Goal: Task Accomplishment & Management: Manage account settings

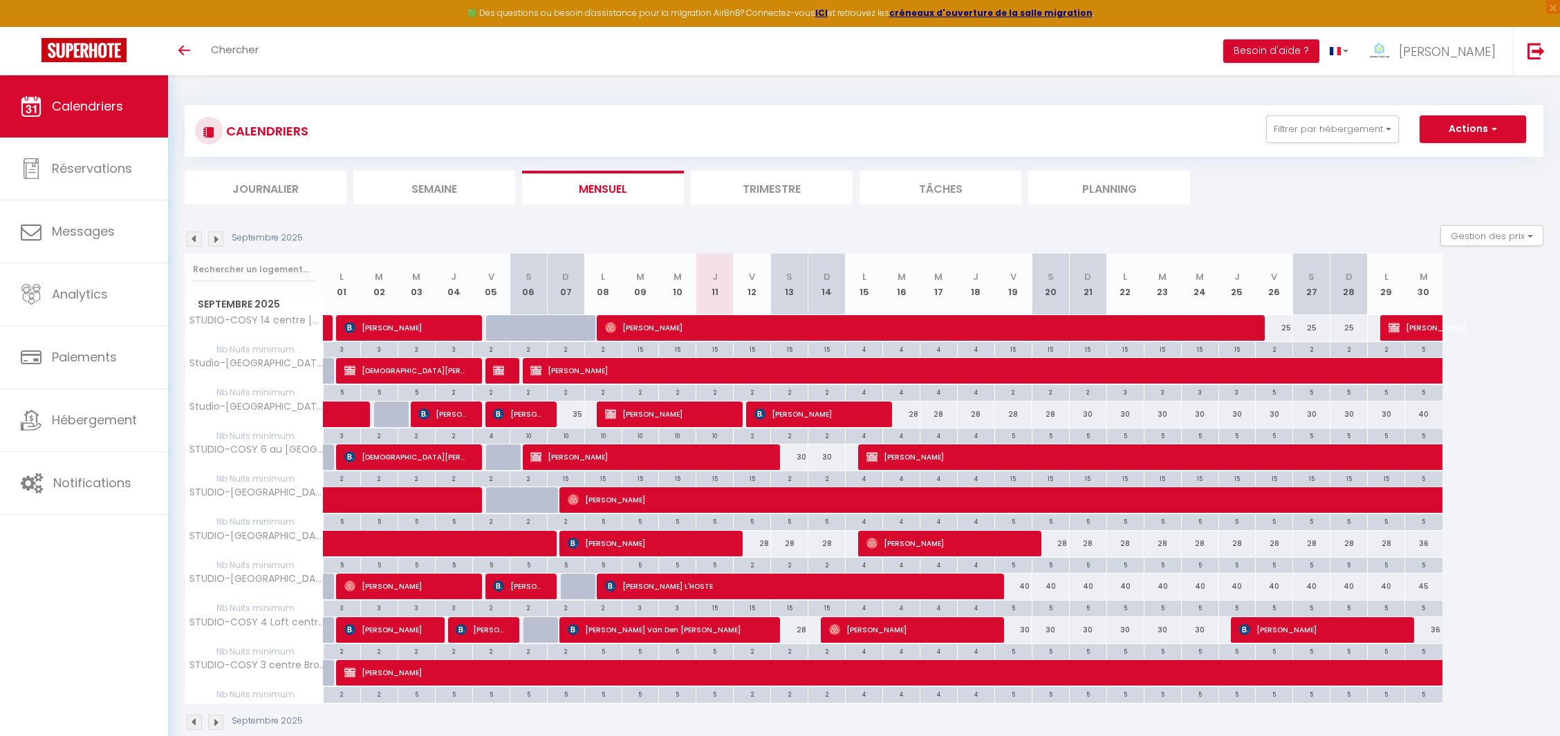
click at [210, 239] on img at bounding box center [215, 239] width 15 height 15
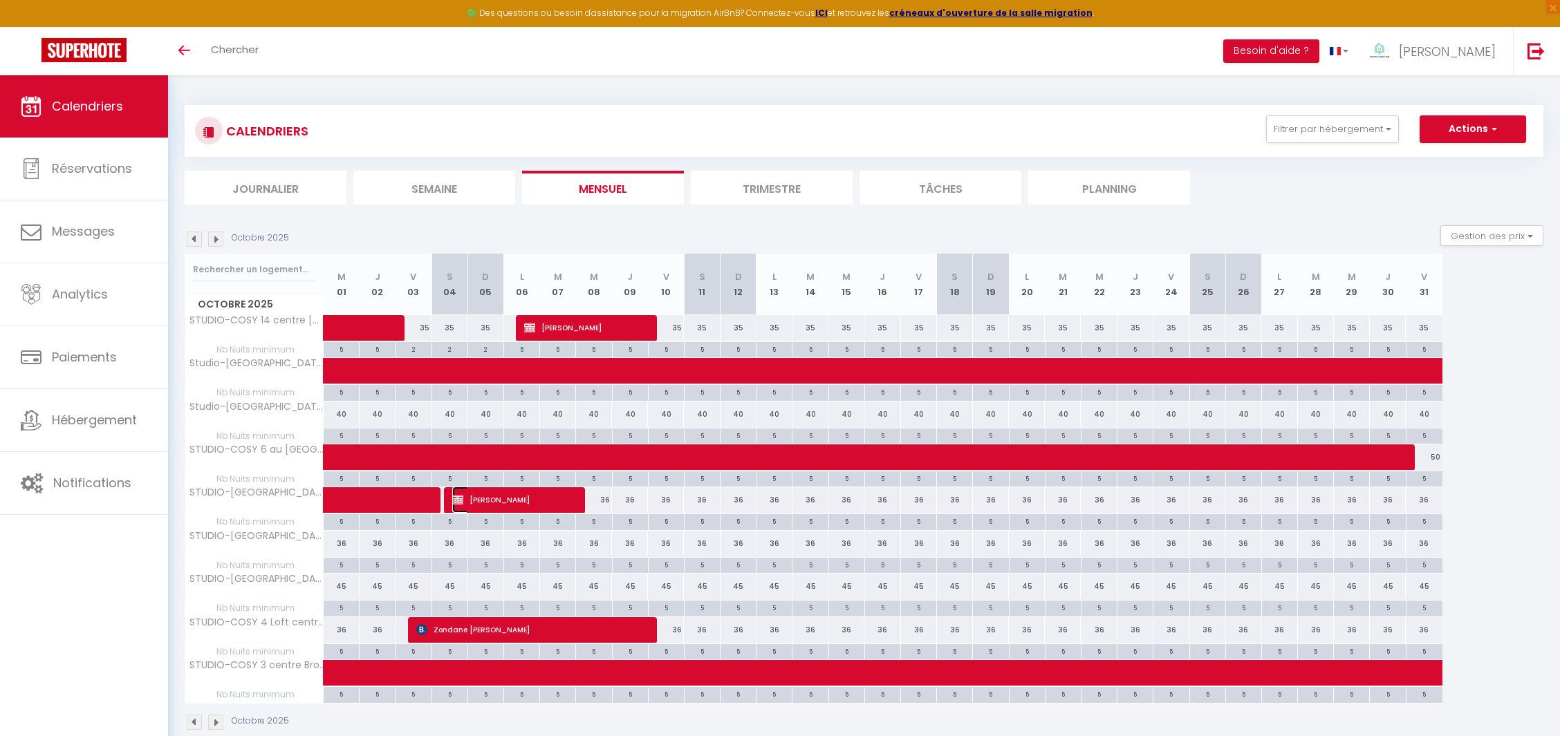
click at [481, 491] on span "[PERSON_NAME]" at bounding box center [512, 500] width 120 height 26
select select "OK"
select select "KO"
select select "0"
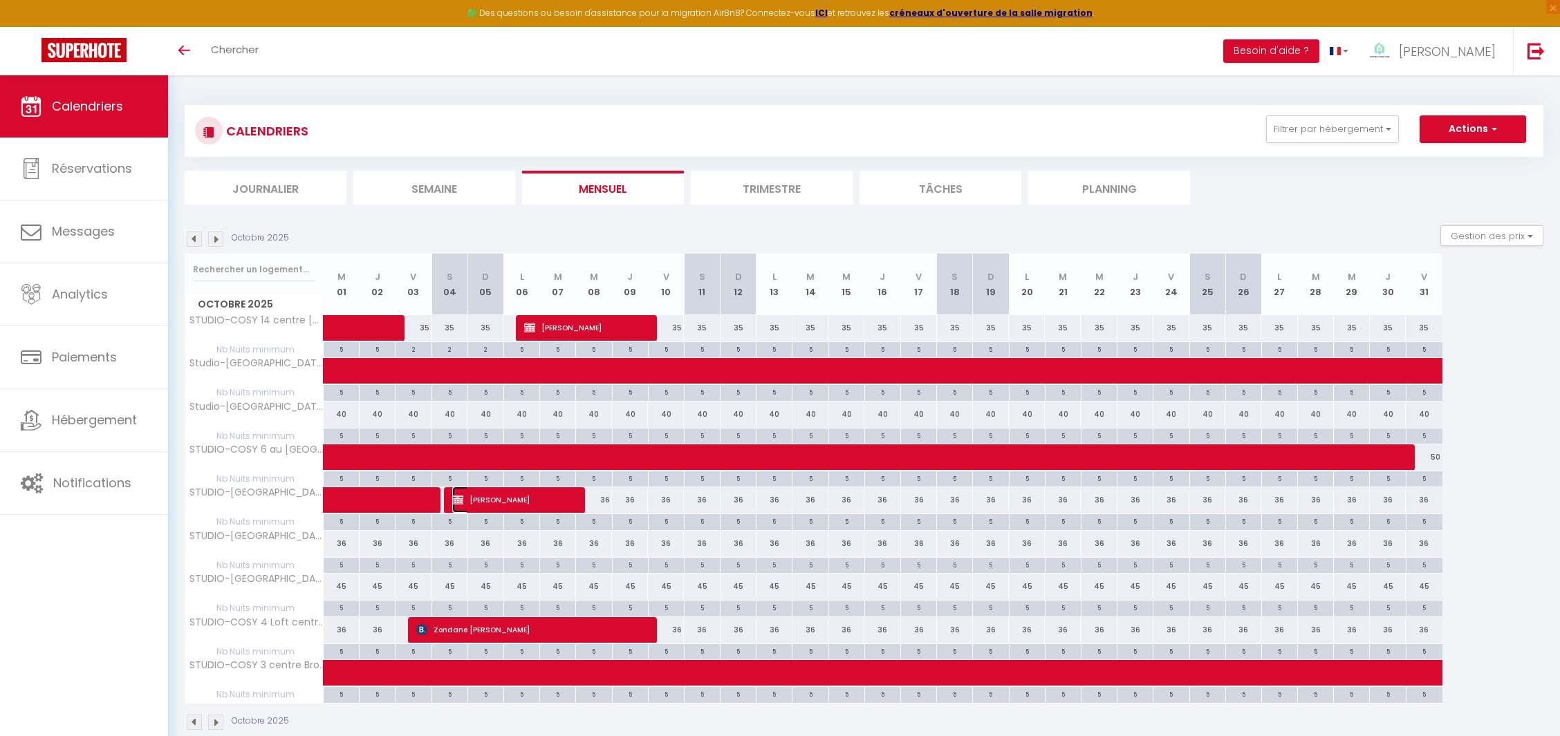
select select "1"
select select
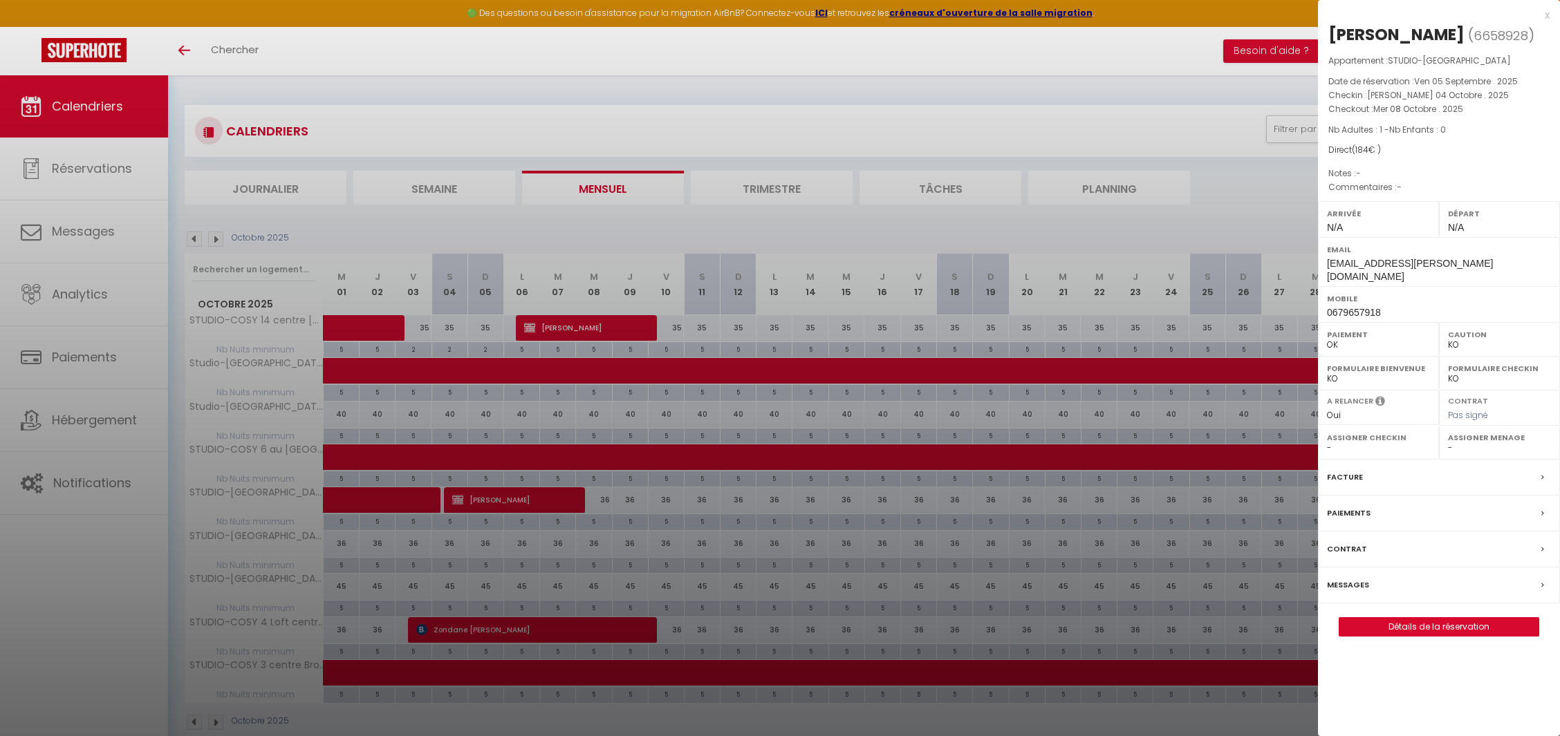
click at [481, 491] on div at bounding box center [780, 368] width 1560 height 736
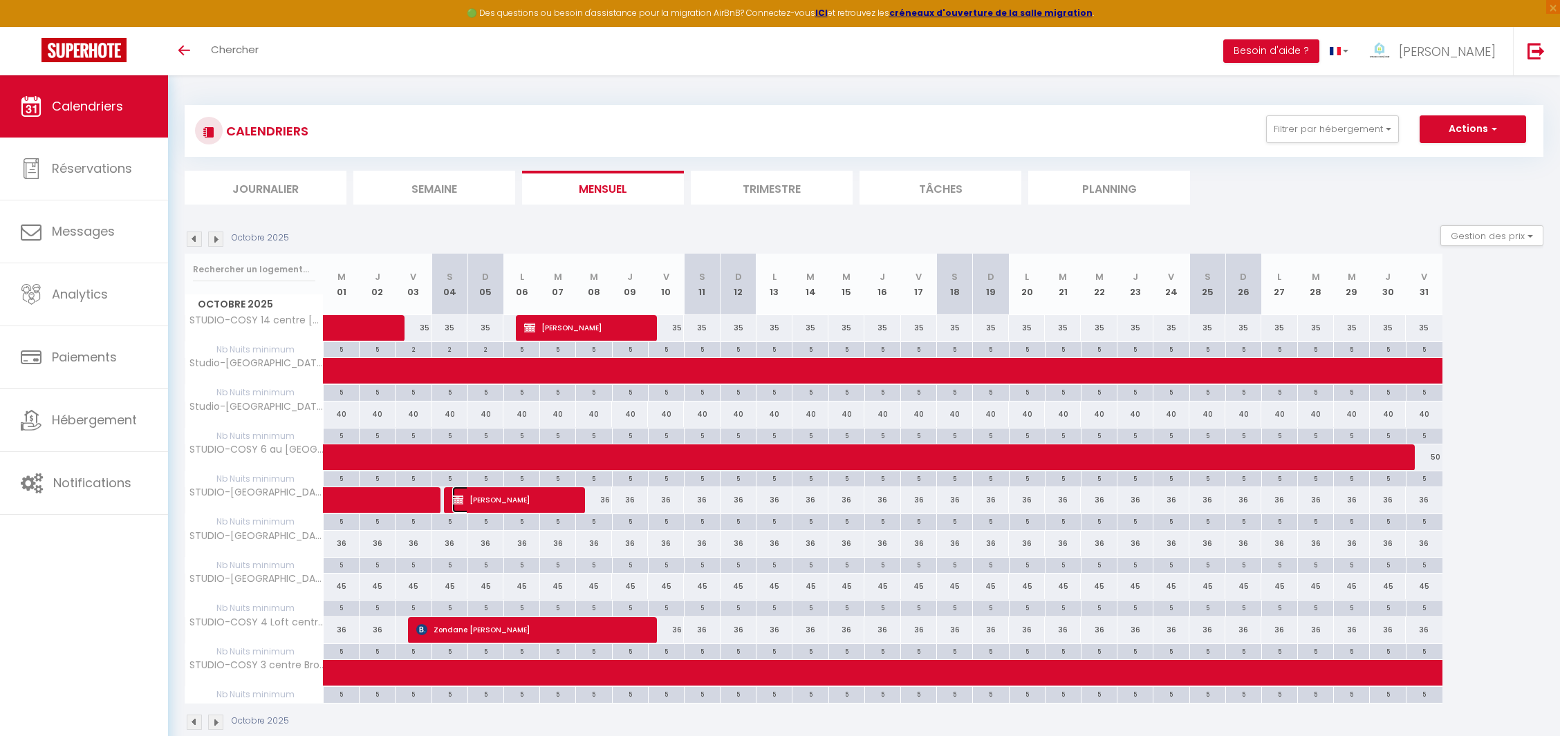
click at [483, 494] on span "[PERSON_NAME]" at bounding box center [512, 500] width 120 height 26
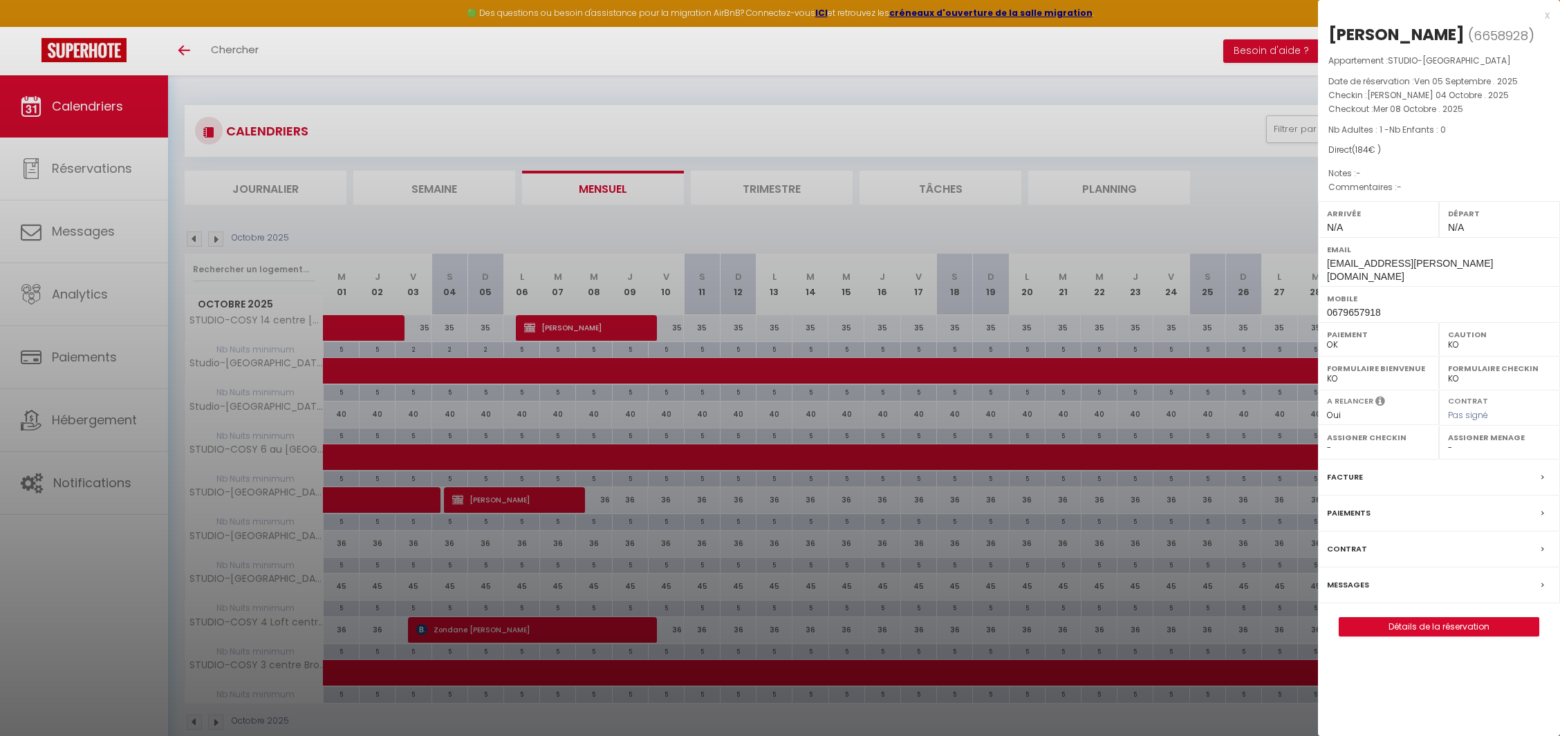
click at [483, 494] on div at bounding box center [780, 368] width 1560 height 736
